Goal: Check status: Check status

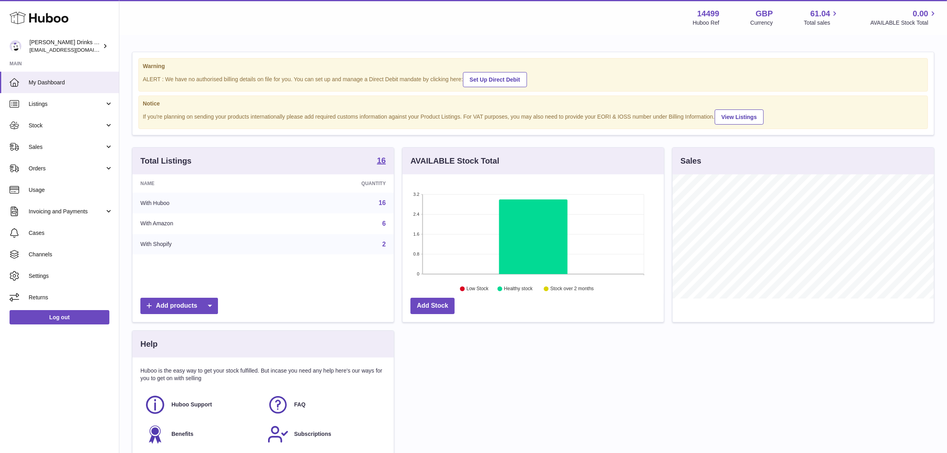
scroll to position [124, 261]
click at [66, 148] on span "Sales" at bounding box center [67, 147] width 76 height 8
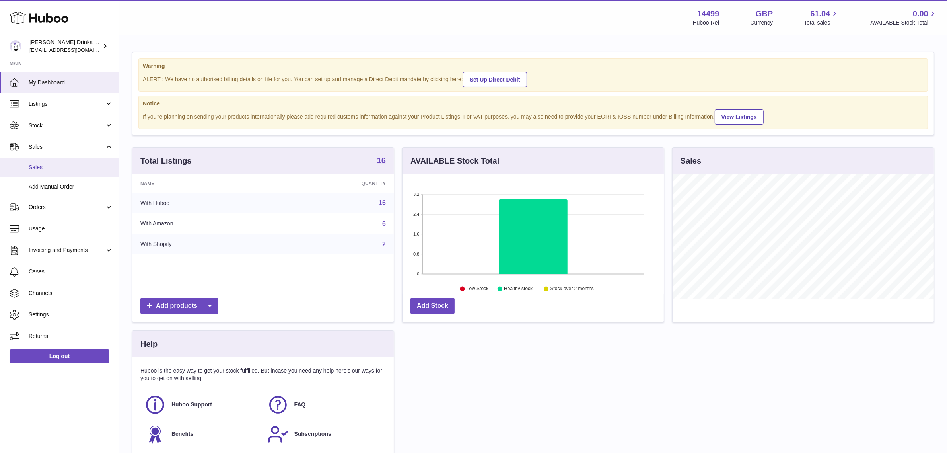
click at [60, 164] on span "Sales" at bounding box center [71, 167] width 84 height 8
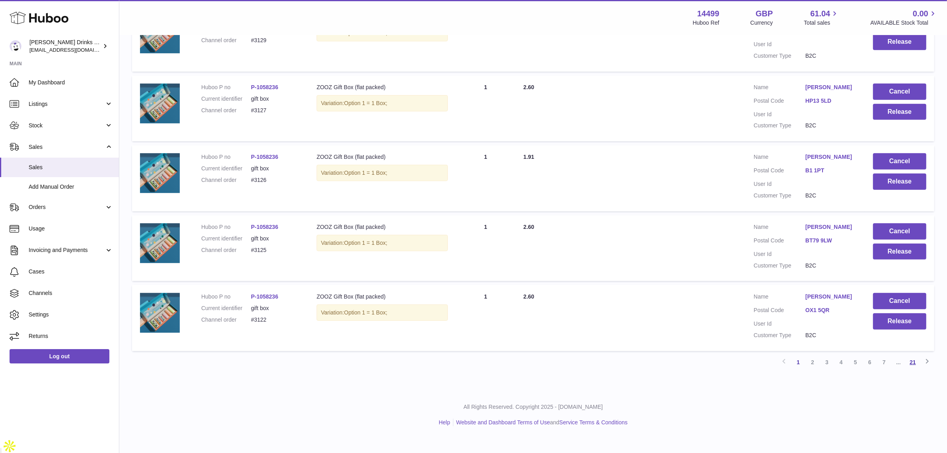
click at [916, 369] on link "21" at bounding box center [912, 362] width 14 height 14
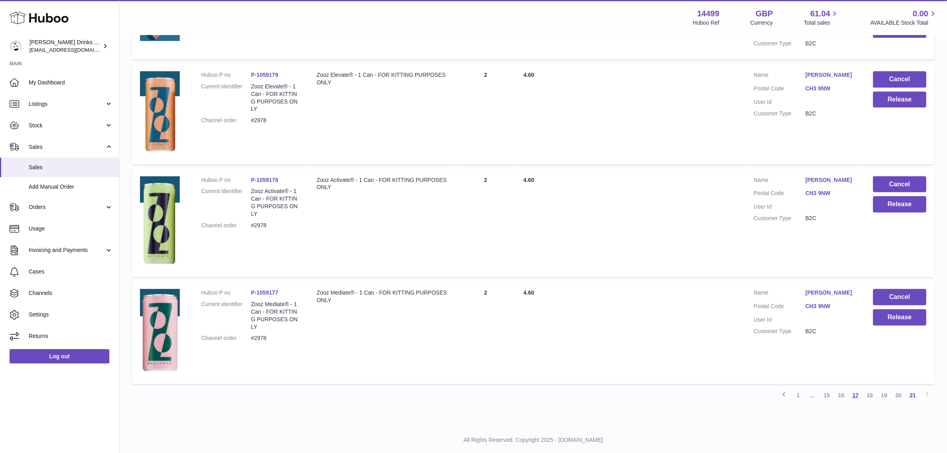
scroll to position [331, 0]
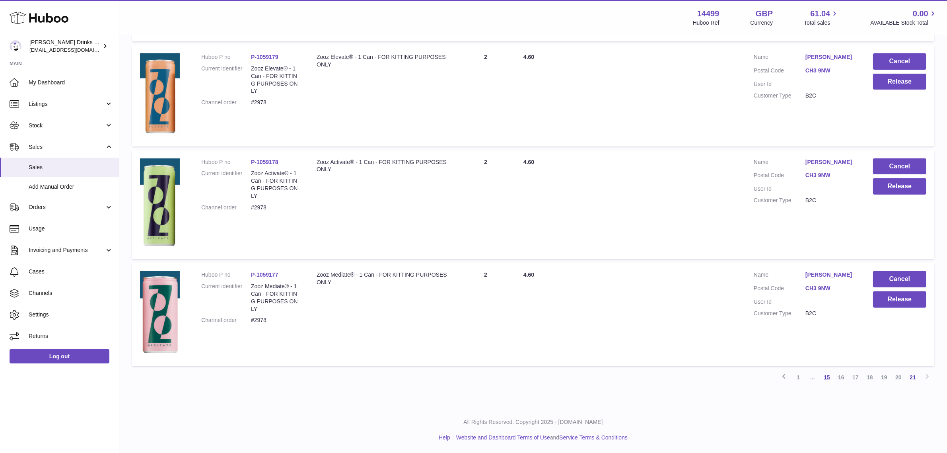
click at [832, 378] on link "15" at bounding box center [827, 377] width 14 height 14
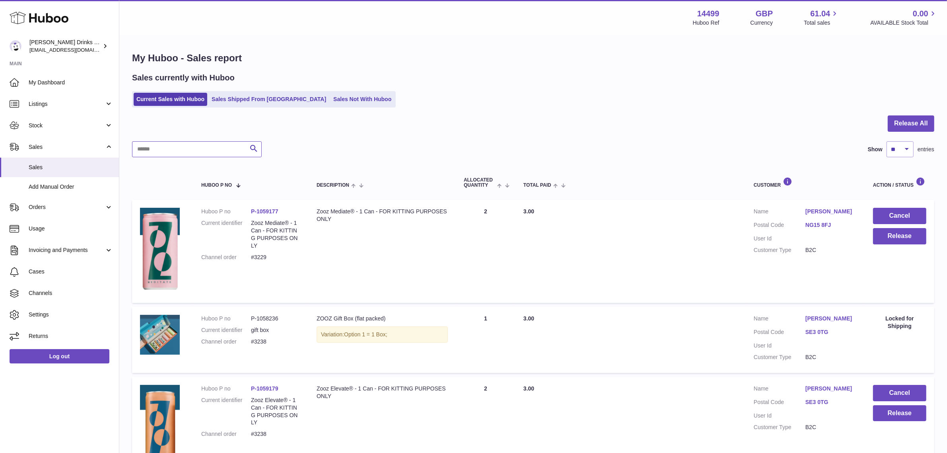
click at [163, 145] on input "text" at bounding box center [197, 149] width 130 height 16
type input "****"
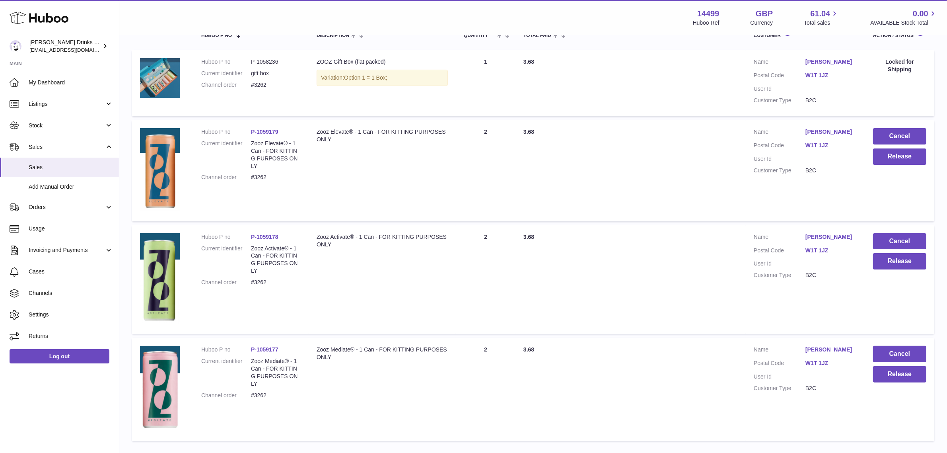
scroll to position [149, 0]
drag, startPoint x: 272, startPoint y: 274, endPoint x: 253, endPoint y: 277, distance: 18.8
click at [253, 279] on dd "#3262" at bounding box center [276, 283] width 50 height 8
copy dd "#3262"
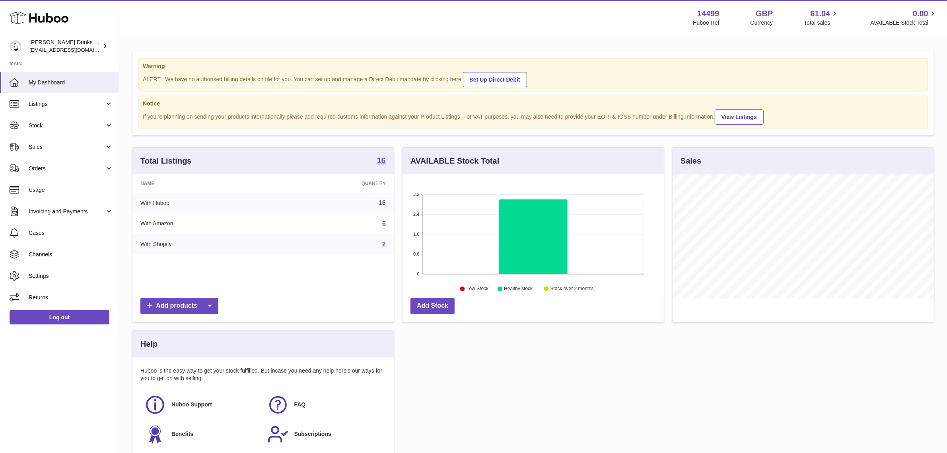
scroll to position [124, 261]
click at [46, 150] on link "Sales" at bounding box center [59, 146] width 119 height 21
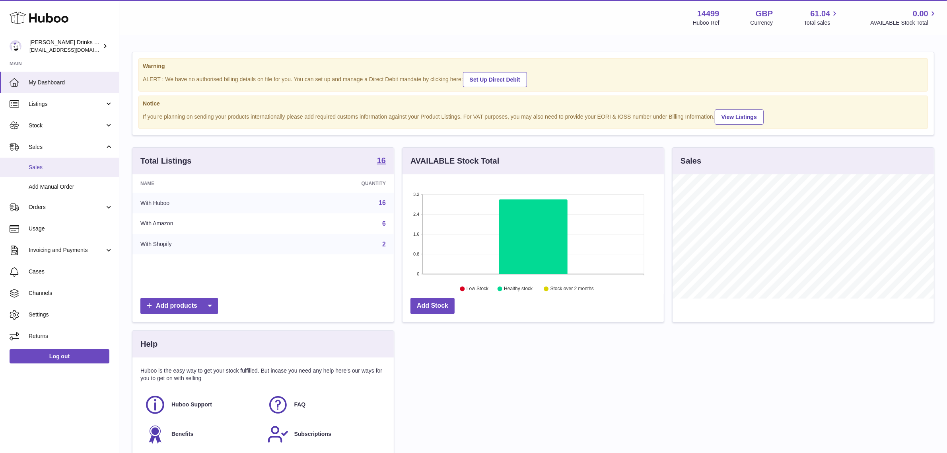
click at [45, 161] on link "Sales" at bounding box center [59, 166] width 119 height 19
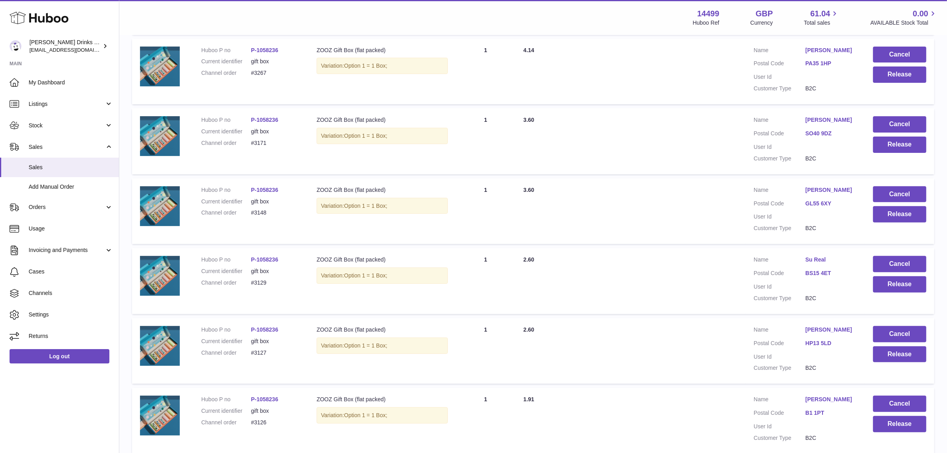
scroll to position [543, 0]
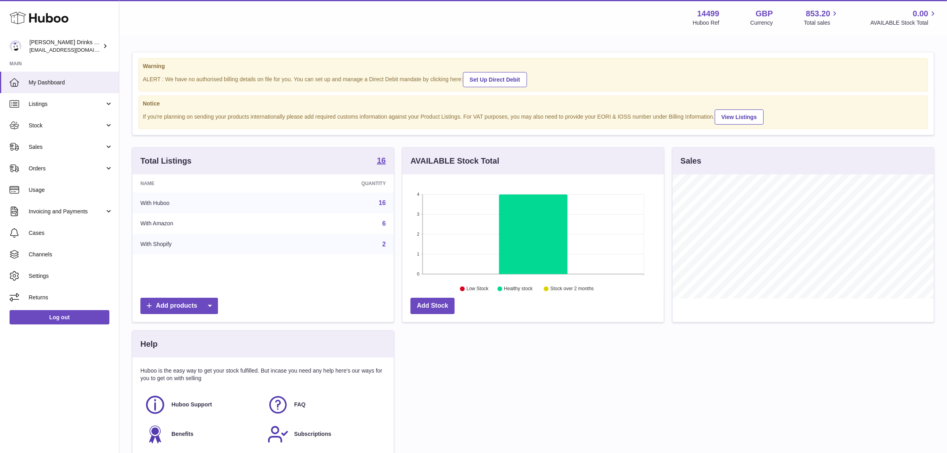
scroll to position [124, 261]
drag, startPoint x: 70, startPoint y: 142, endPoint x: 64, endPoint y: 162, distance: 21.3
click at [70, 142] on link "Sales" at bounding box center [59, 146] width 119 height 21
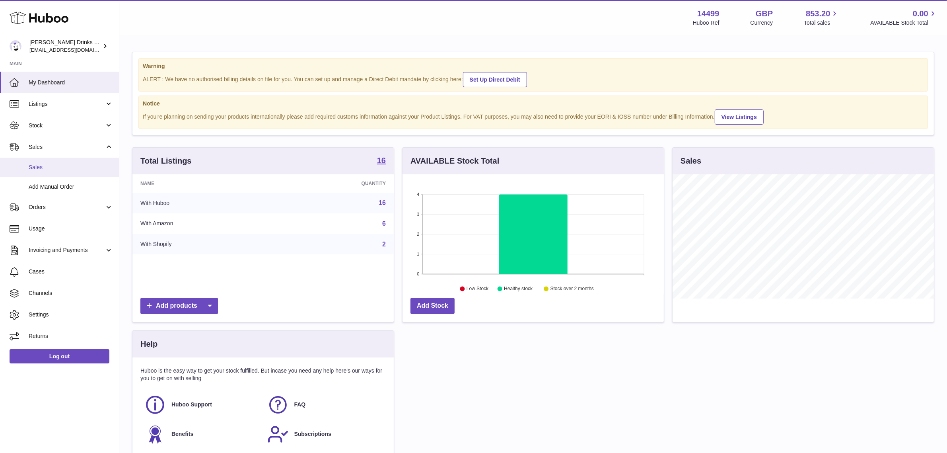
click at [64, 164] on span "Sales" at bounding box center [71, 167] width 84 height 8
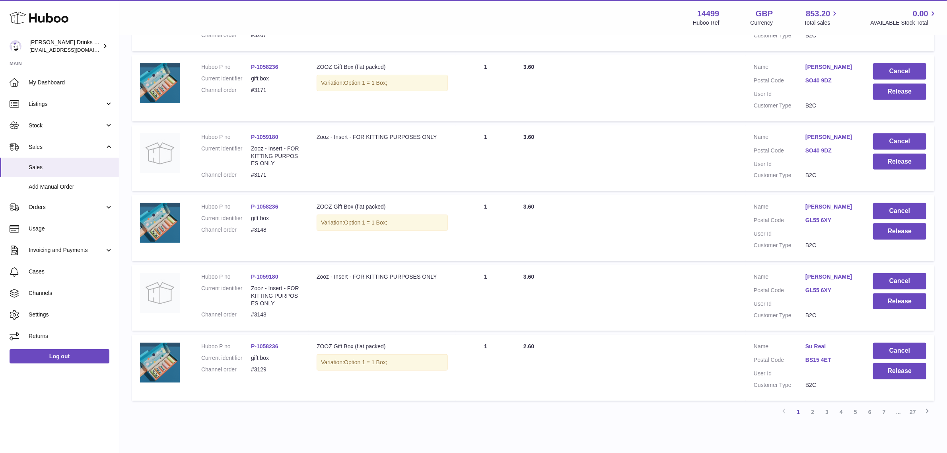
scroll to position [543, 0]
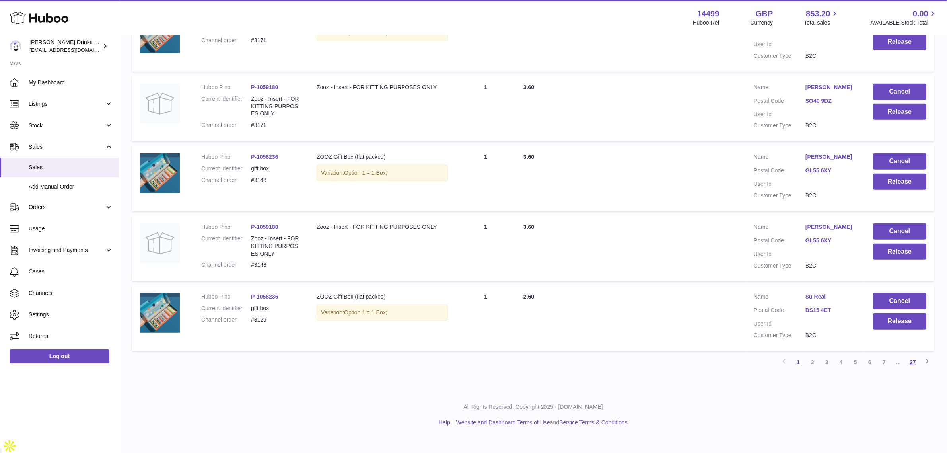
click at [917, 369] on link "27" at bounding box center [912, 362] width 14 height 14
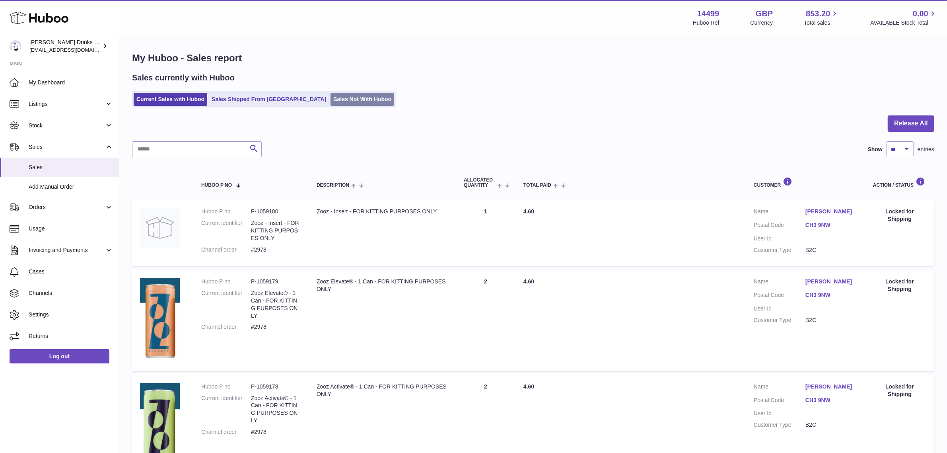
click at [330, 104] on link "Sales Not With Huboo" at bounding box center [362, 99] width 64 height 13
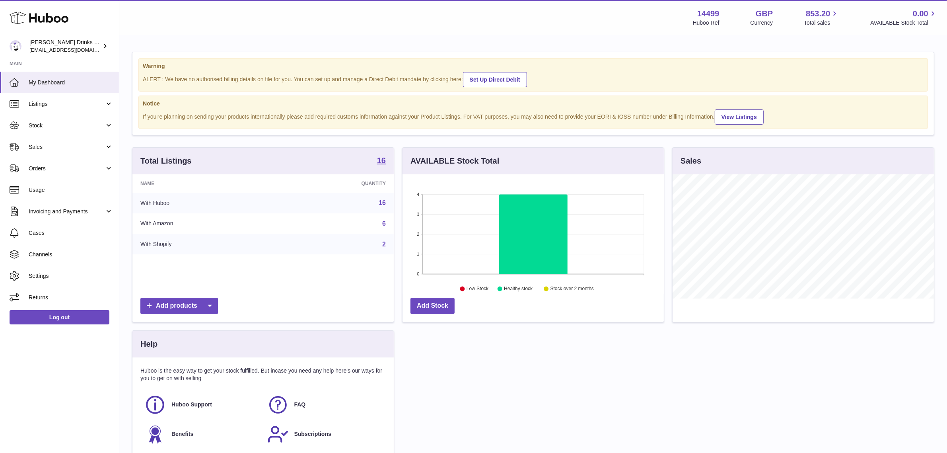
scroll to position [124, 261]
click at [30, 192] on span "Usage" at bounding box center [71, 190] width 84 height 8
click at [55, 254] on span "Channels" at bounding box center [71, 255] width 84 height 8
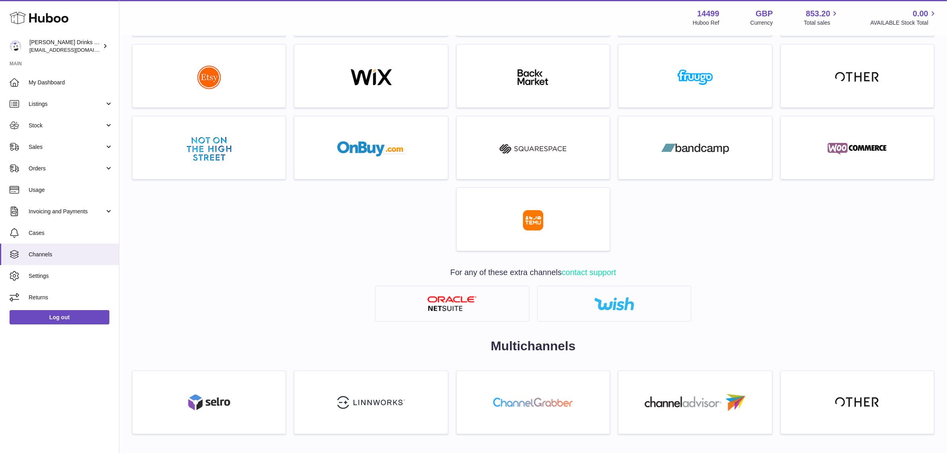
scroll to position [315, 0]
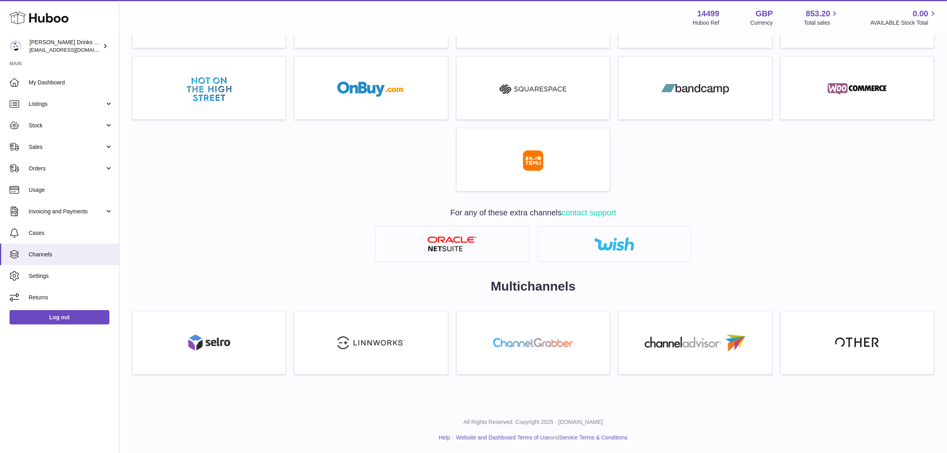
drag, startPoint x: 79, startPoint y: 146, endPoint x: 72, endPoint y: 163, distance: 18.9
click at [79, 146] on span "Sales" at bounding box center [67, 147] width 76 height 8
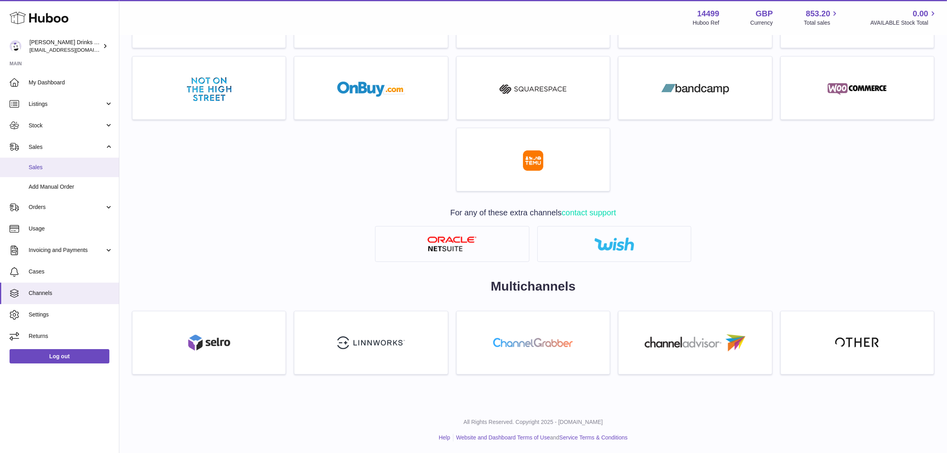
click at [68, 170] on span "Sales" at bounding box center [71, 167] width 84 height 8
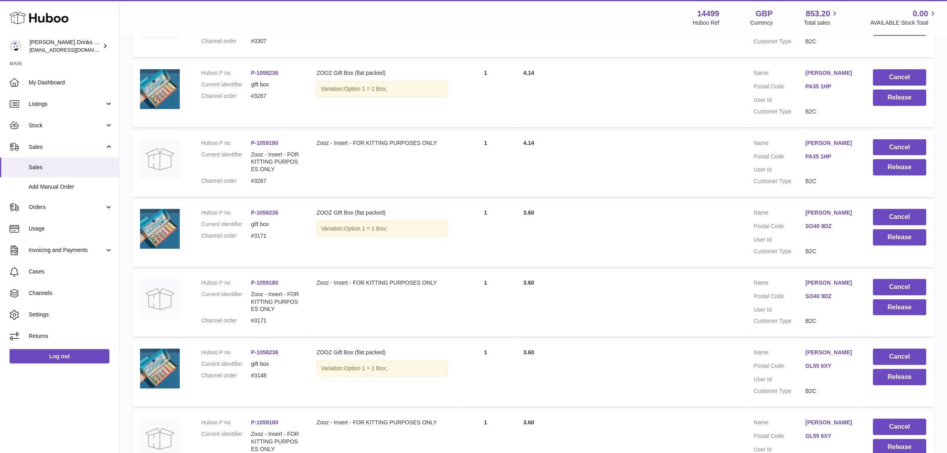
scroll to position [543, 0]
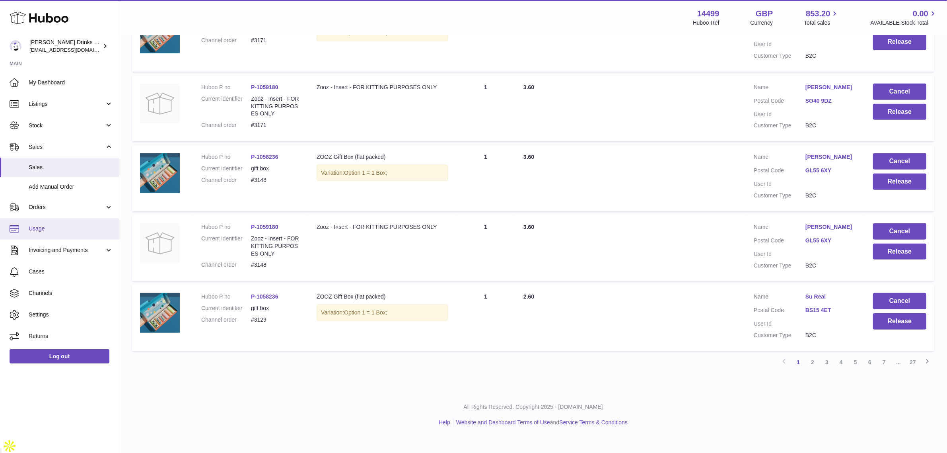
click at [41, 223] on link "Usage" at bounding box center [59, 228] width 119 height 21
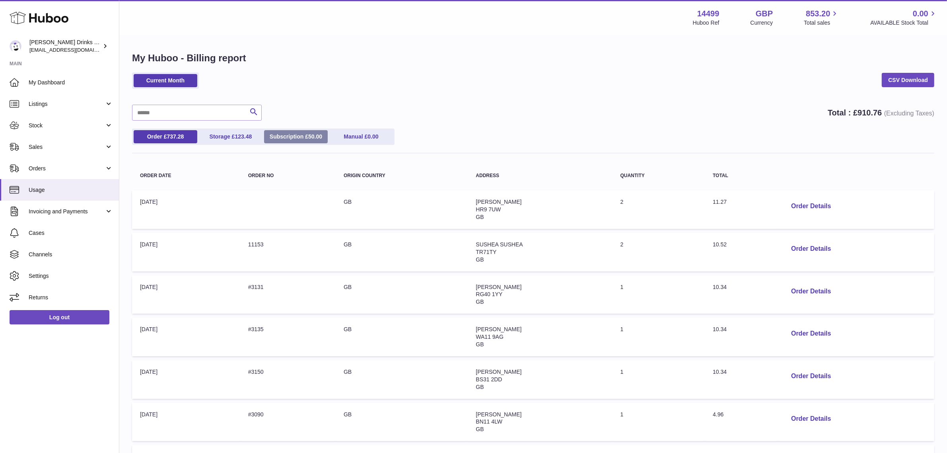
click at [301, 136] on link "Subscription £ 50.00" at bounding box center [296, 136] width 64 height 13
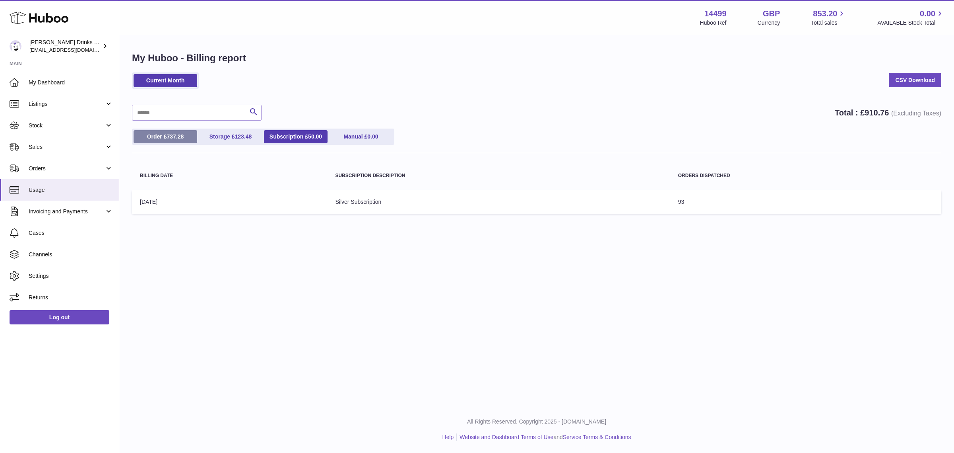
click at [163, 136] on link "Order £ 737.28" at bounding box center [166, 136] width 64 height 13
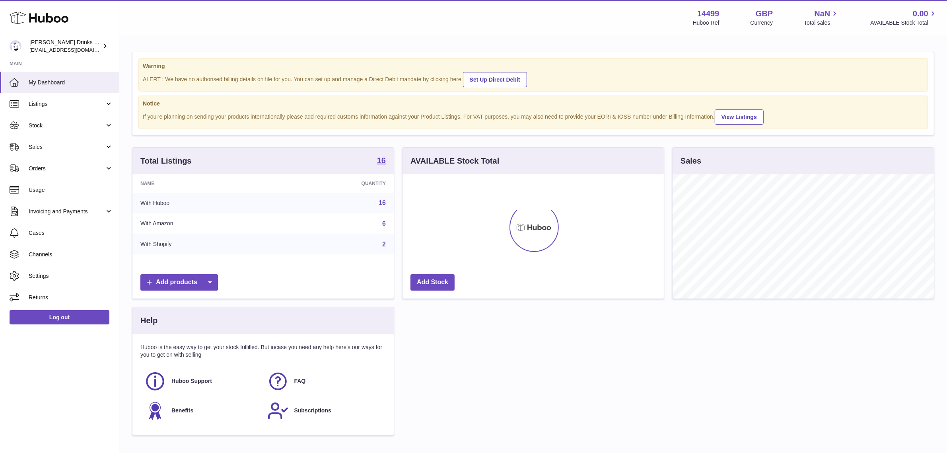
scroll to position [124, 261]
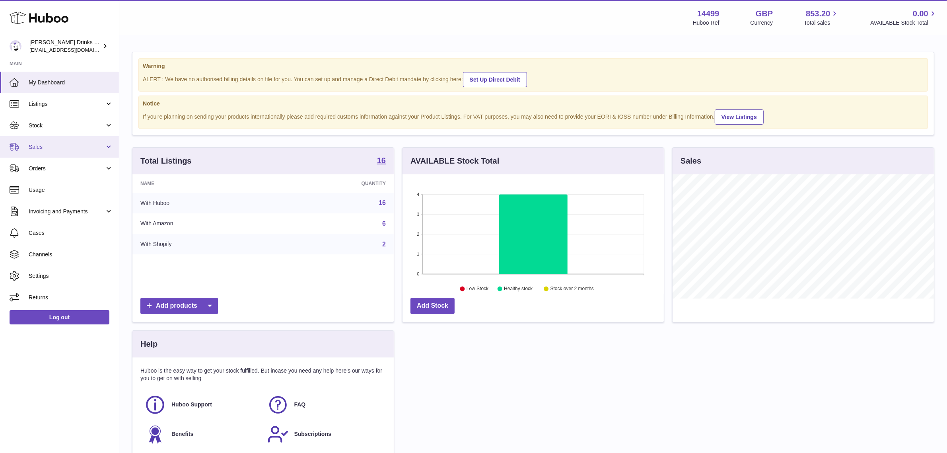
click at [52, 150] on span "Sales" at bounding box center [67, 147] width 76 height 8
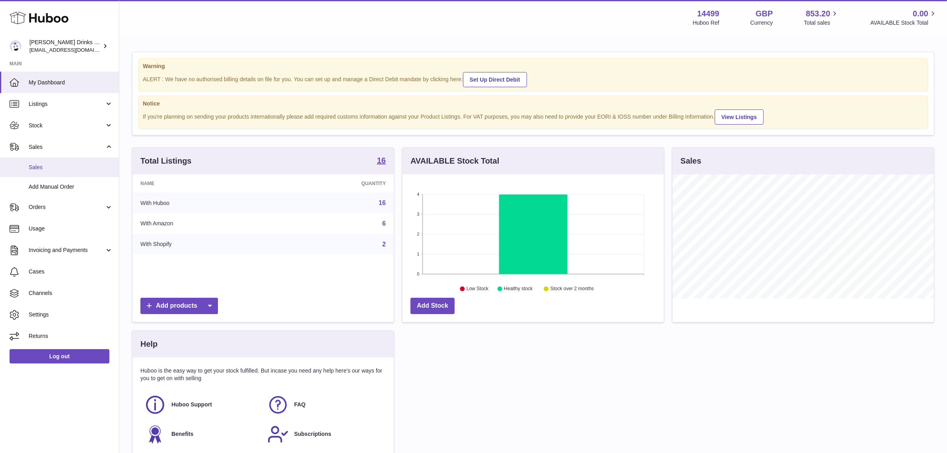
click at [57, 170] on span "Sales" at bounding box center [71, 167] width 84 height 8
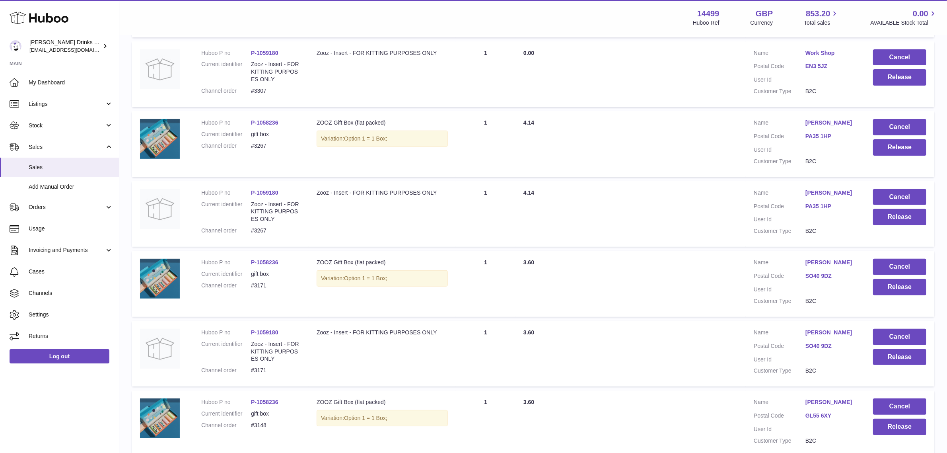
scroll to position [543, 0]
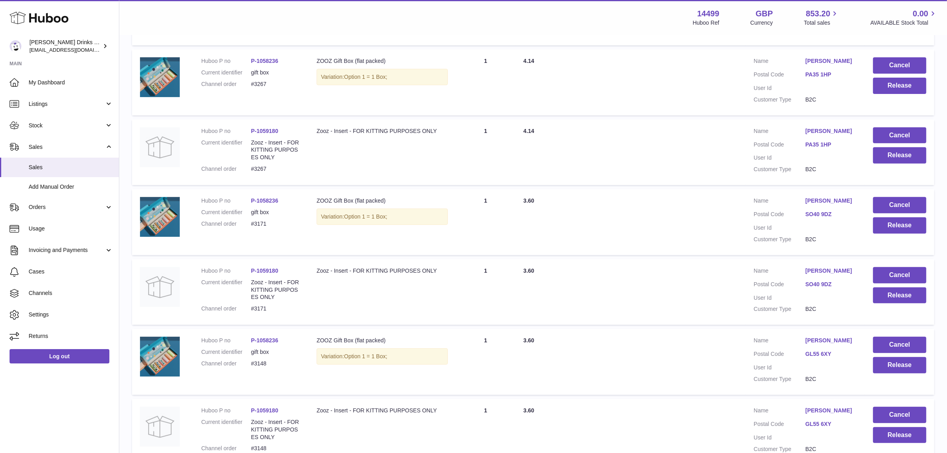
scroll to position [295, 0]
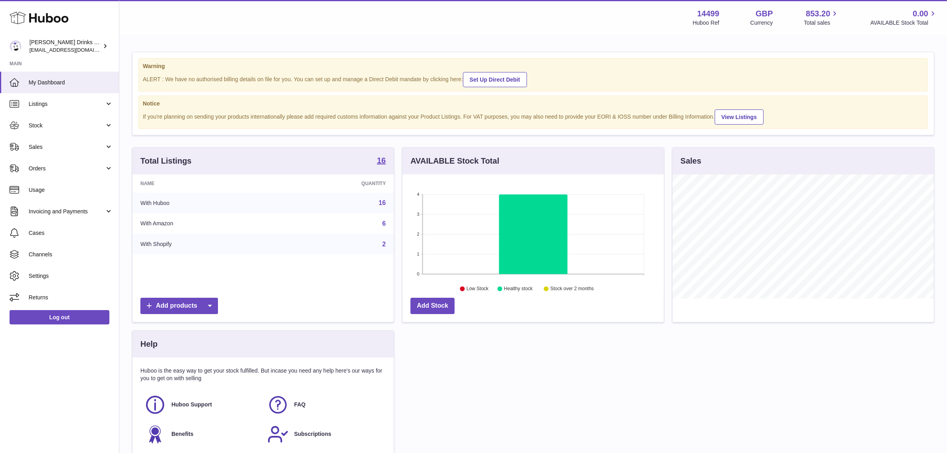
scroll to position [124, 261]
drag, startPoint x: 66, startPoint y: 146, endPoint x: 66, endPoint y: 150, distance: 4.4
click at [66, 146] on span "Sales" at bounding box center [67, 147] width 76 height 8
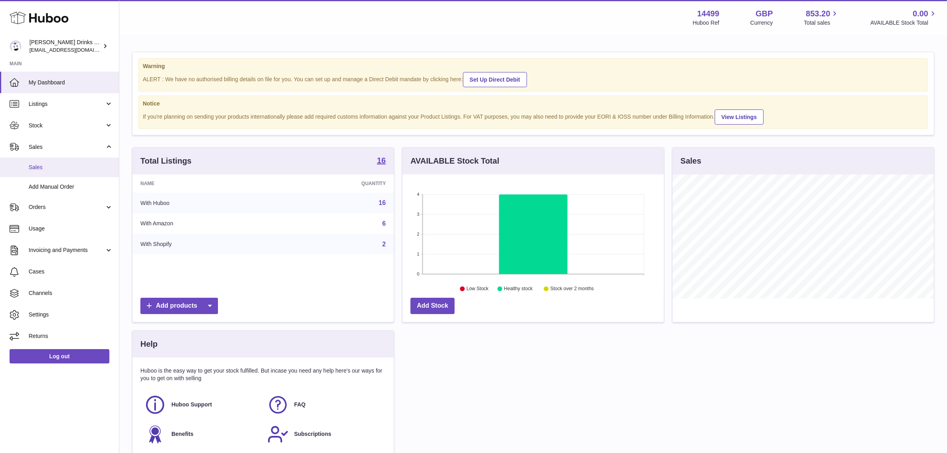
click at [65, 168] on span "Sales" at bounding box center [71, 167] width 84 height 8
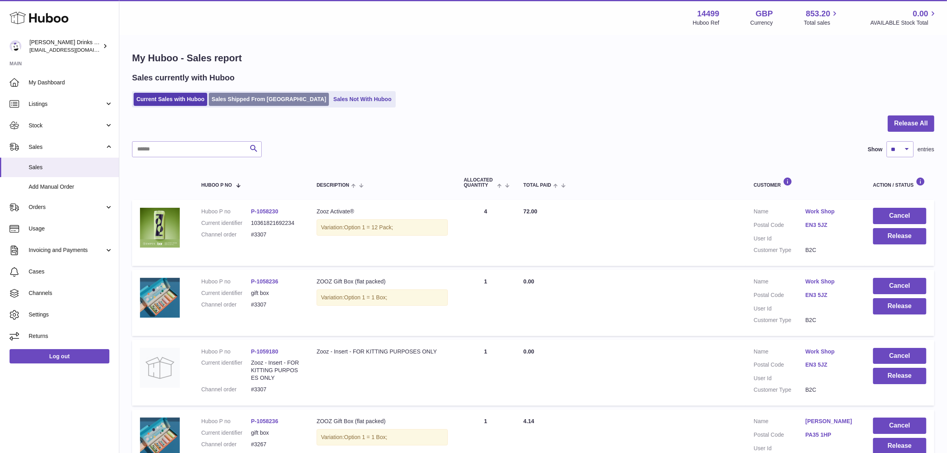
click at [255, 95] on link "Sales Shipped From [GEOGRAPHIC_DATA]" at bounding box center [269, 99] width 120 height 13
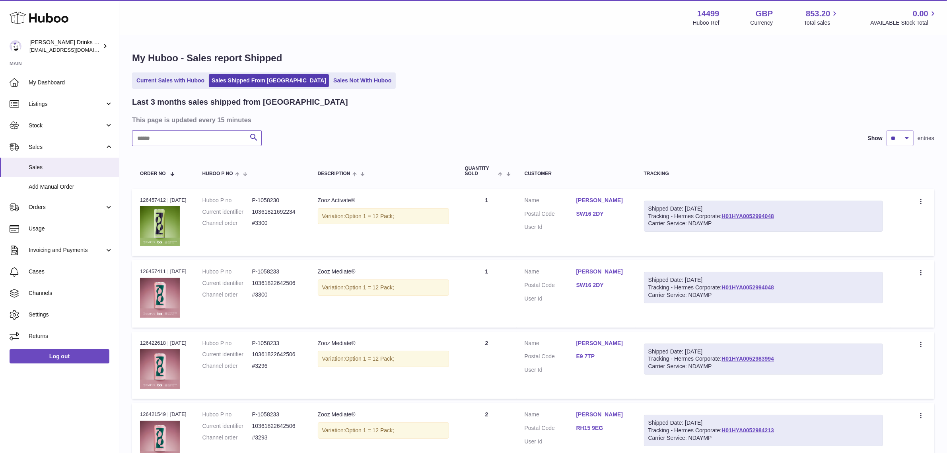
click at [206, 140] on input "text" at bounding box center [197, 138] width 130 height 16
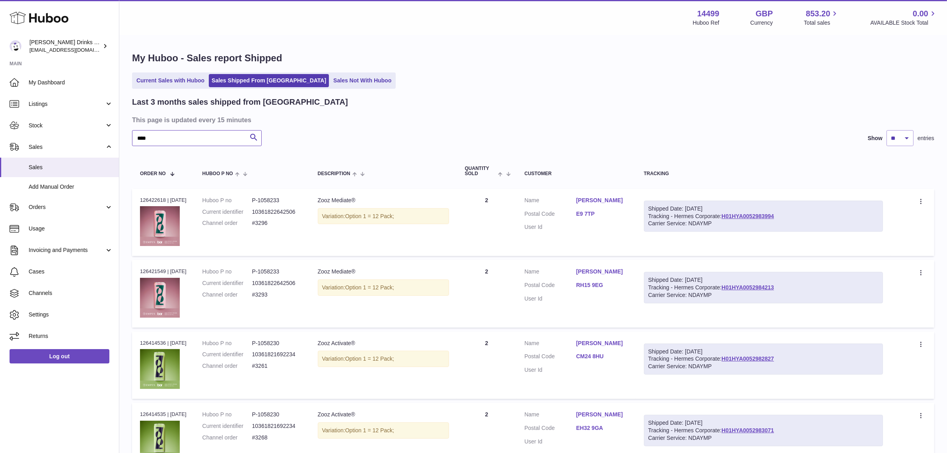
type input "****"
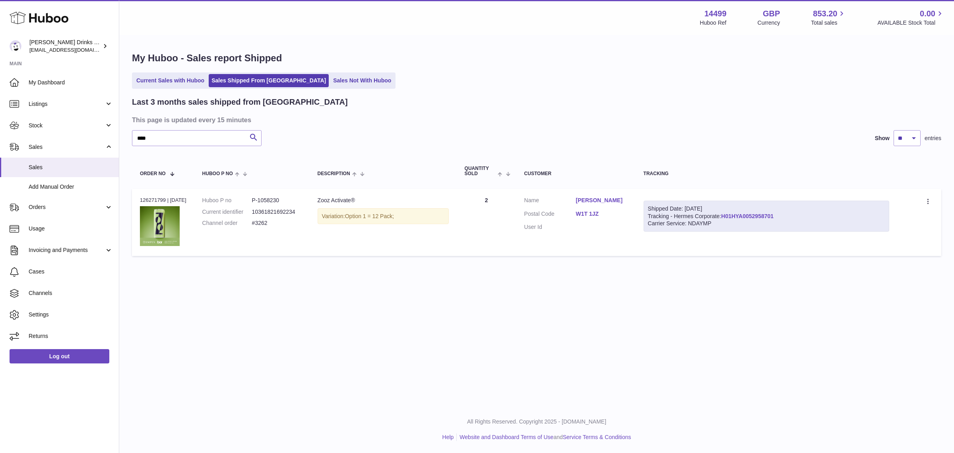
click at [773, 214] on link "H01HYA0052958701" at bounding box center [747, 216] width 52 height 6
click at [191, 77] on link "Current Sales with Huboo" at bounding box center [171, 80] width 74 height 13
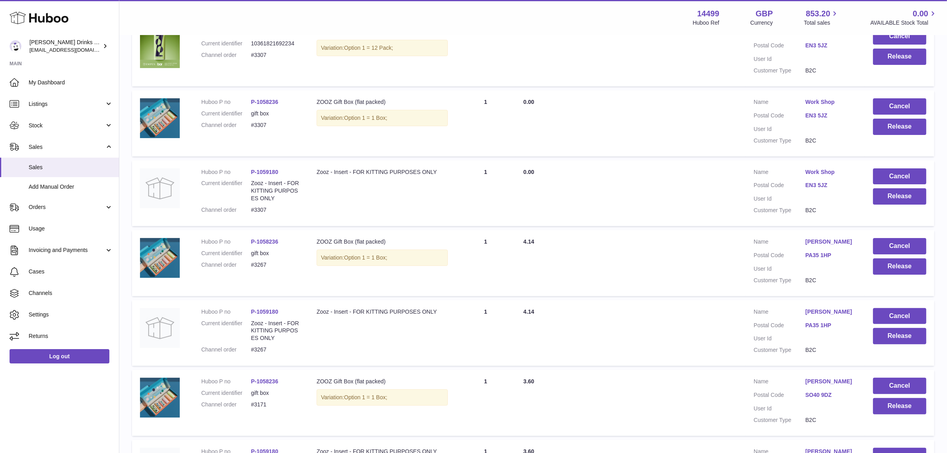
scroll to position [96, 0]
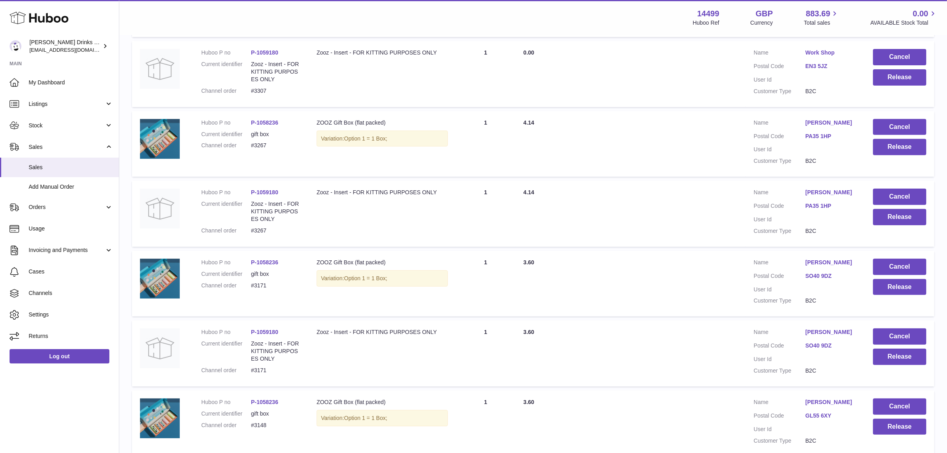
scroll to position [543, 0]
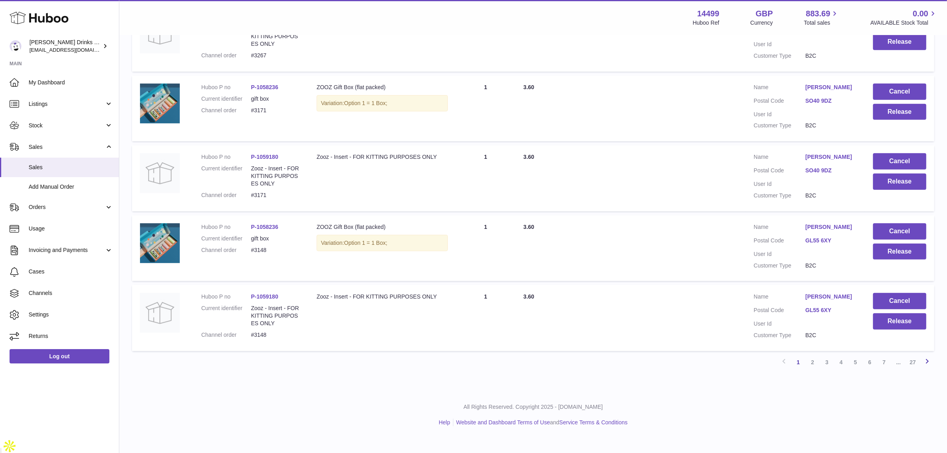
click at [920, 369] on link "Next" at bounding box center [927, 362] width 14 height 14
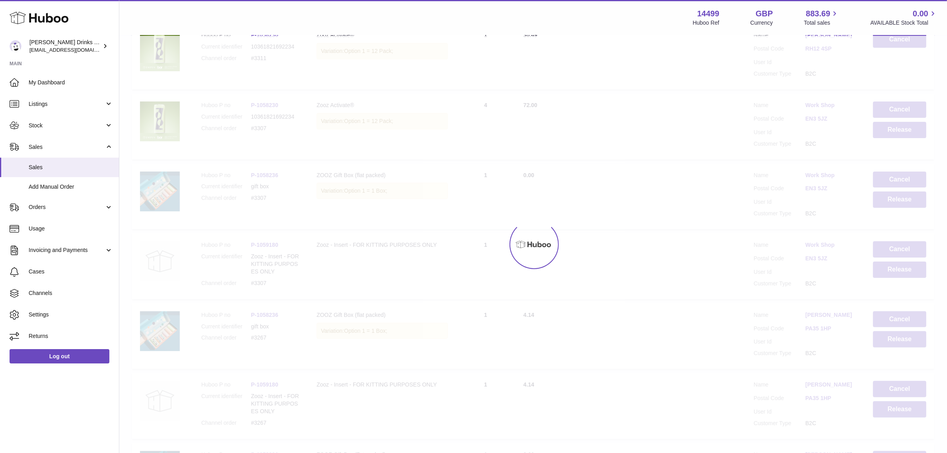
scroll to position [36, 0]
